Goal: Find specific page/section: Find specific page/section

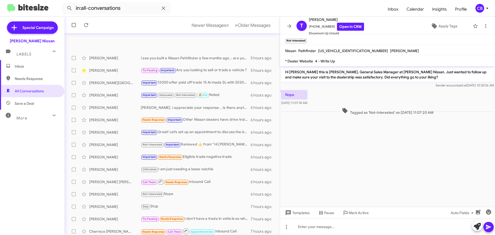
scroll to position [64, 0]
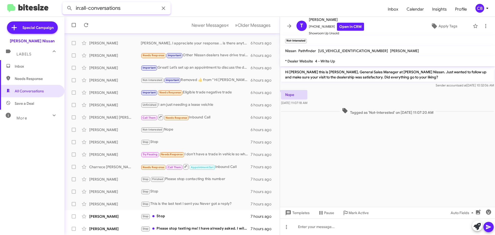
click at [132, 9] on input "in:all-conversations" at bounding box center [116, 8] width 108 height 12
paste input "[PERSON_NAME]"
type input "in:all-conversations [PERSON_NAME]"
click at [64, 3] on button at bounding box center [69, 8] width 10 height 10
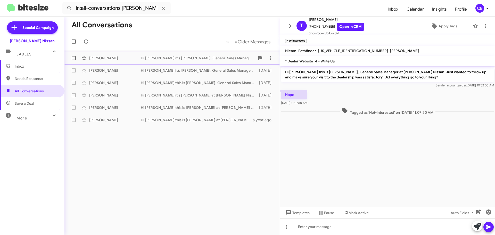
click at [119, 55] on div "[PERSON_NAME] Hi [PERSON_NAME] it's [PERSON_NAME], General Sales Manager at [PE…" at bounding box center [172, 58] width 207 height 10
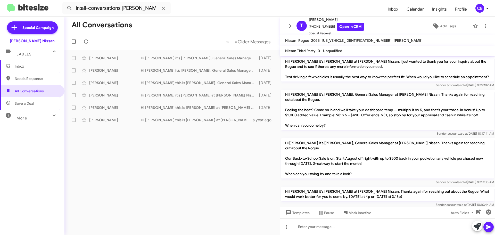
scroll to position [281, 0]
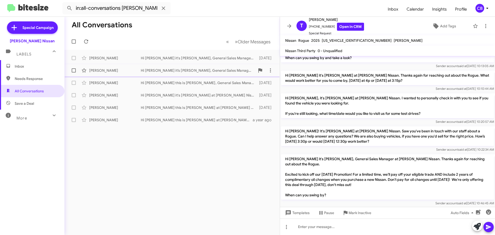
click at [117, 75] on div "[PERSON_NAME] Hi [PERSON_NAME] it’s [PERSON_NAME], General Sales Manager at [PE…" at bounding box center [172, 70] width 207 height 10
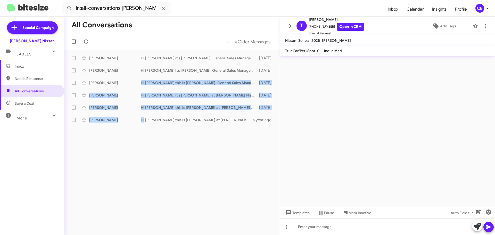
drag, startPoint x: 115, startPoint y: 82, endPoint x: 144, endPoint y: 186, distance: 108.8
click at [144, 187] on div "All Conversations « Previous » Next Older Messages [PERSON_NAME] Hi [PERSON_NAM…" at bounding box center [171, 126] width 215 height 218
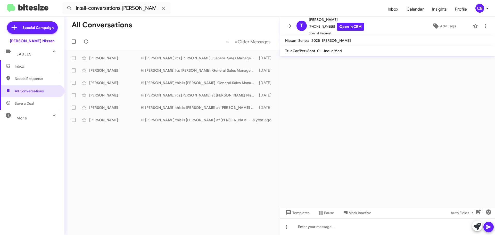
click at [145, 186] on div "All Conversations « Previous » Next Older Messages [PERSON_NAME] Hi [PERSON_NAM…" at bounding box center [171, 126] width 215 height 218
click at [164, 7] on icon at bounding box center [163, 8] width 6 height 6
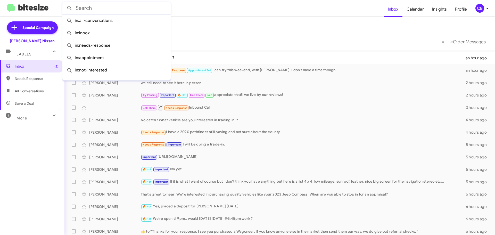
click at [204, 30] on mat-toolbar-row "Inbox" at bounding box center [279, 25] width 431 height 17
click at [127, 5] on input "text" at bounding box center [116, 8] width 108 height 12
paste input "[PERSON_NAME]"
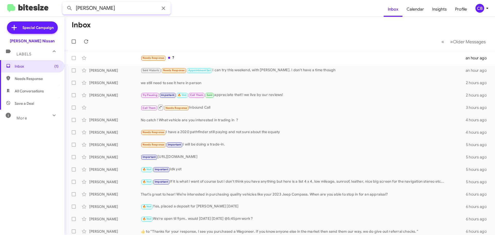
type input "[PERSON_NAME]"
click at [64, 3] on button at bounding box center [69, 8] width 10 height 10
click at [163, 9] on icon at bounding box center [163, 7] width 3 height 3
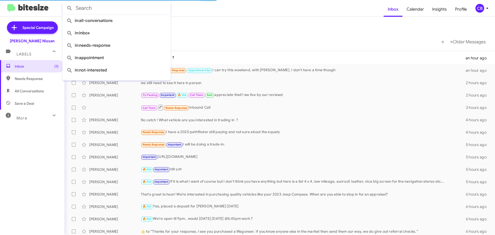
click at [226, 26] on mat-toolbar-row "Inbox" at bounding box center [279, 25] width 431 height 17
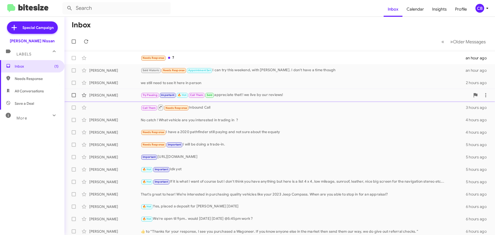
click at [114, 100] on div "[PERSON_NAME] Try Pausing Important 🔥 Hot Call Them Sold appreciate that!! we l…" at bounding box center [280, 95] width 423 height 10
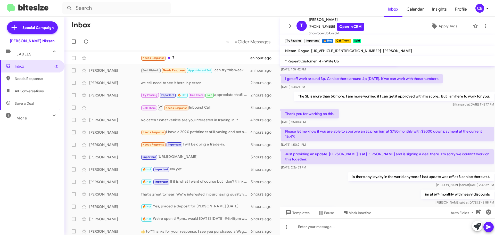
scroll to position [129, 0]
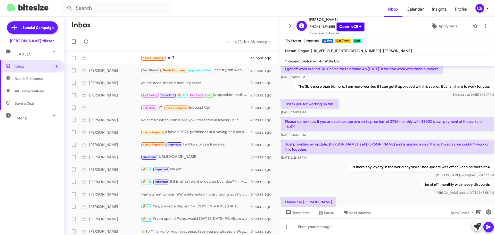
click at [347, 25] on link "Open in CRM" at bounding box center [350, 27] width 27 height 8
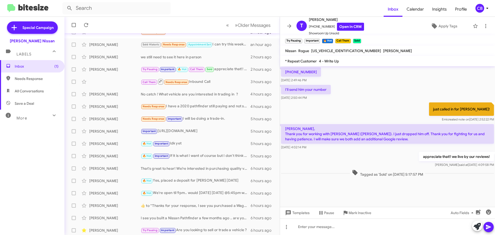
scroll to position [529, 0]
